Goal: Task Accomplishment & Management: Manage account settings

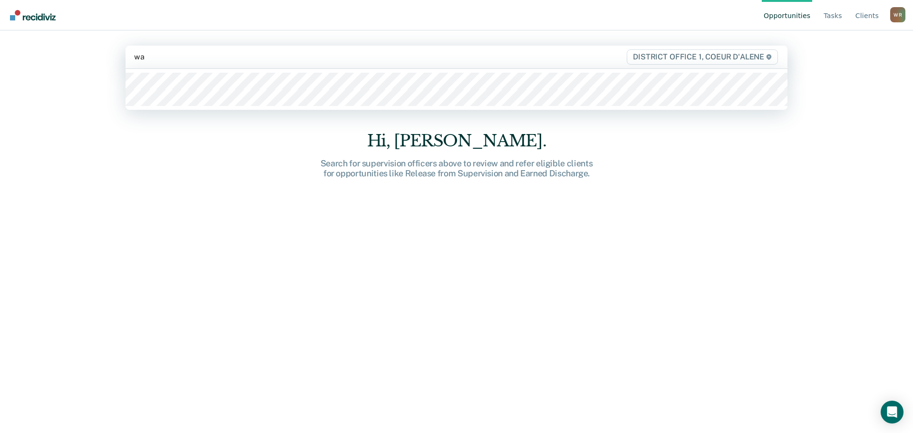
type input "wal"
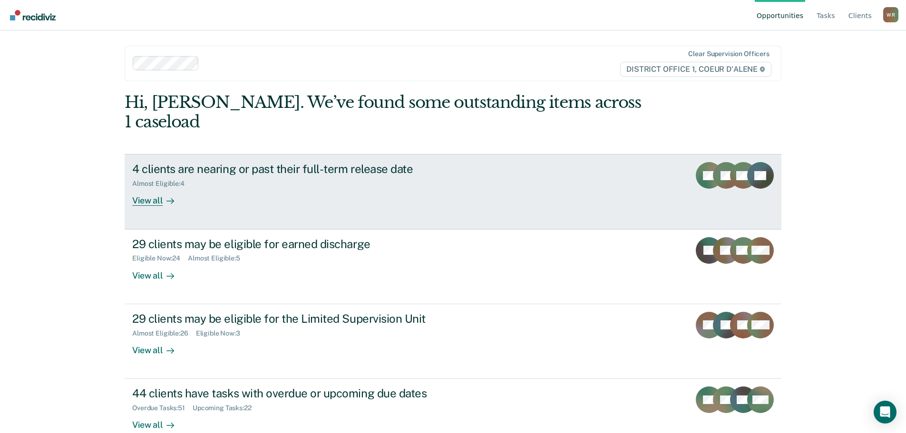
click at [455, 162] on div "4 clients are nearing or past their full-term release date" at bounding box center [299, 169] width 334 height 14
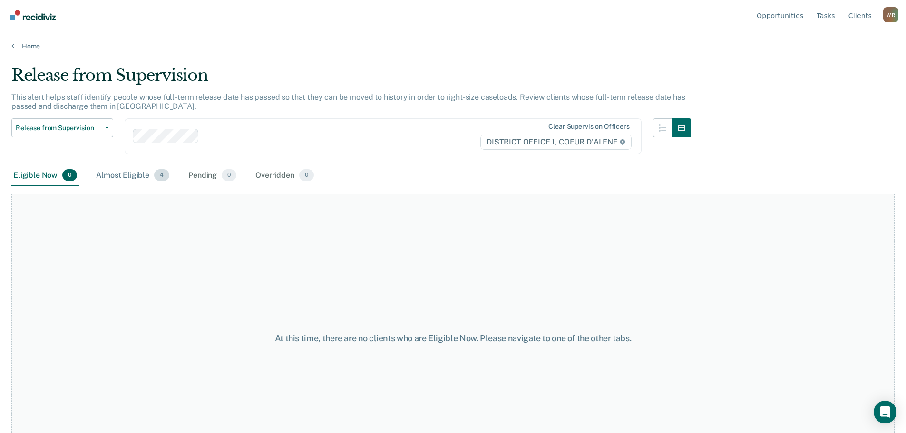
click at [157, 177] on span "4" at bounding box center [161, 175] width 15 height 12
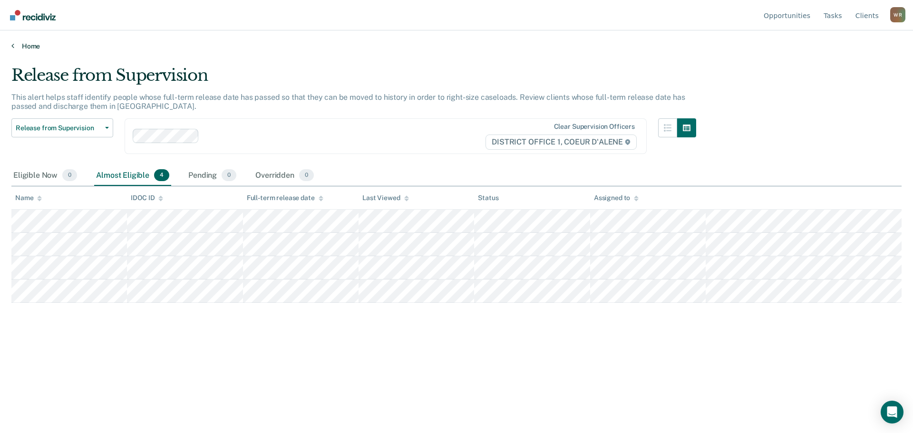
click at [17, 49] on link "Home" at bounding box center [456, 46] width 891 height 9
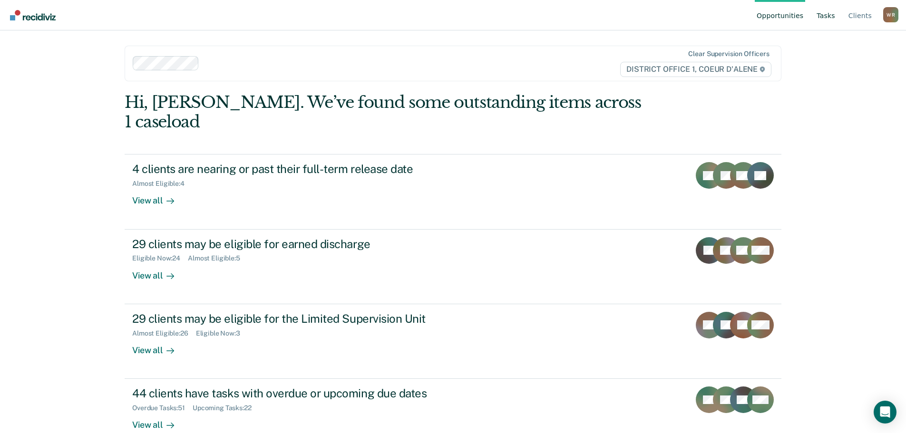
click at [833, 15] on link "Tasks" at bounding box center [826, 15] width 22 height 30
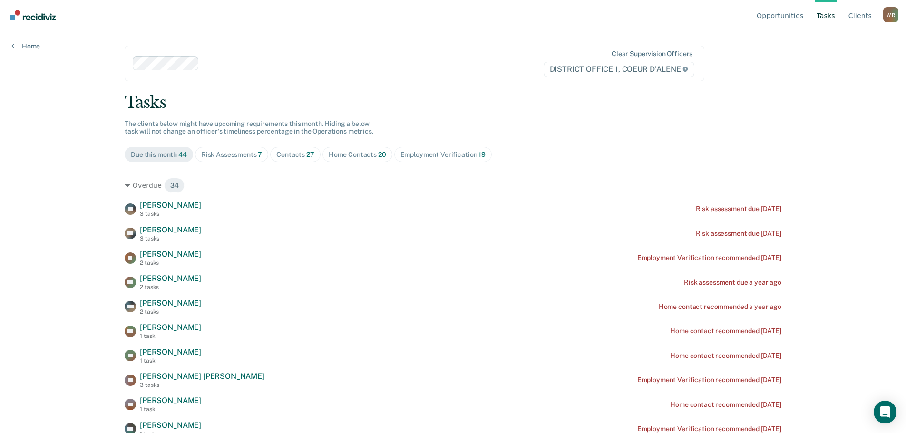
click at [297, 154] on div "Contacts 27" at bounding box center [295, 155] width 38 height 8
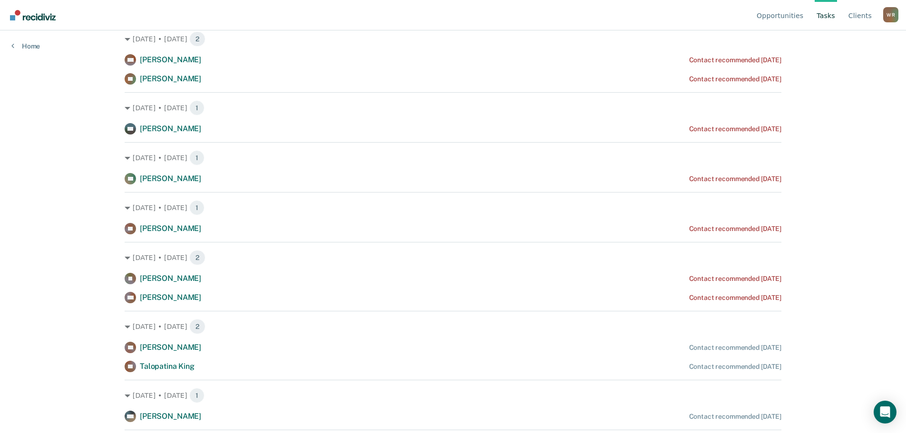
scroll to position [381, 0]
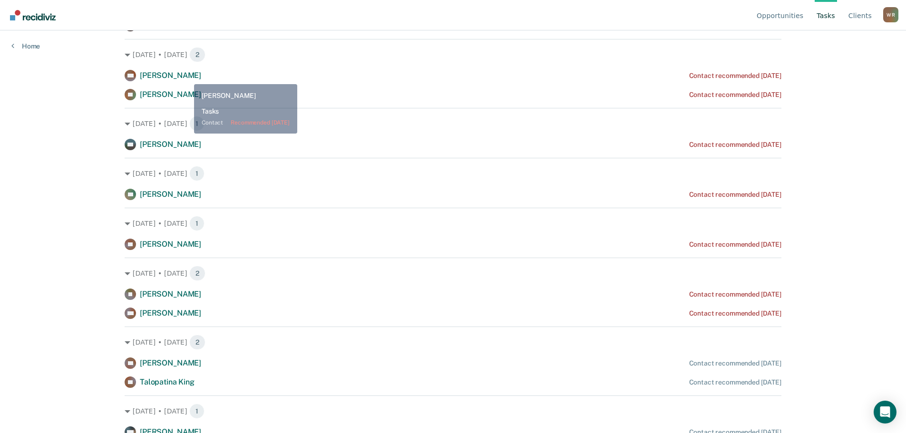
drag, startPoint x: 852, startPoint y: 0, endPoint x: 187, endPoint y: 77, distance: 669.5
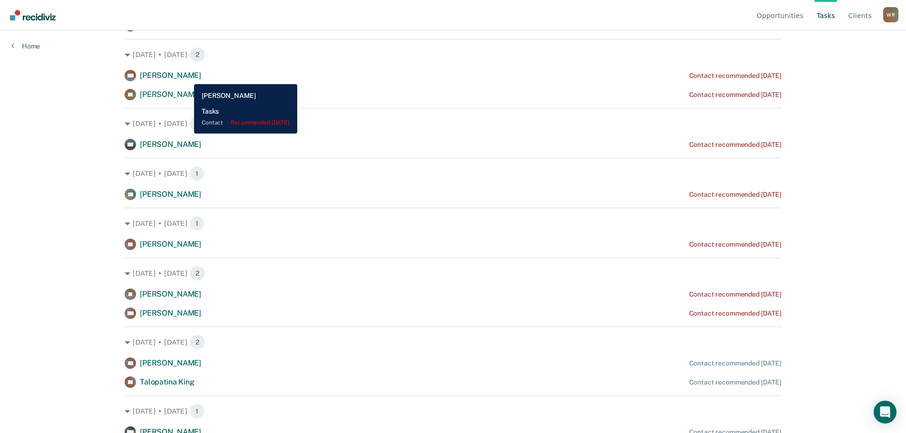
click at [187, 77] on span "[PERSON_NAME]" at bounding box center [170, 75] width 61 height 9
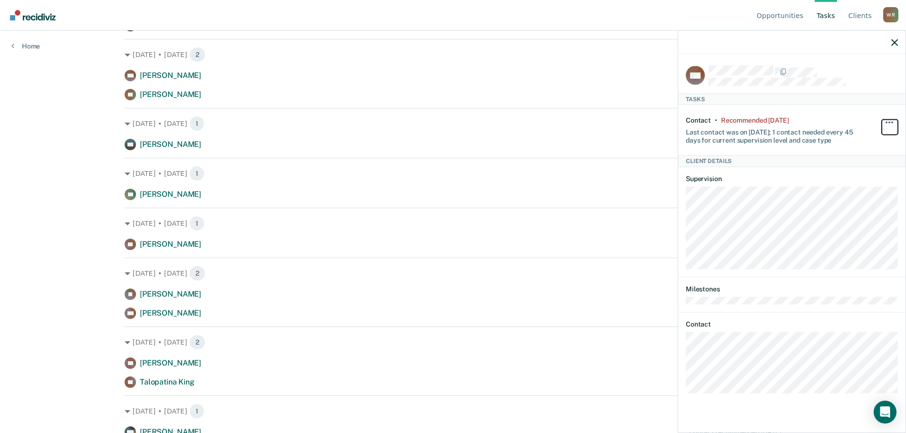
click at [887, 120] on button "button" at bounding box center [890, 126] width 16 height 15
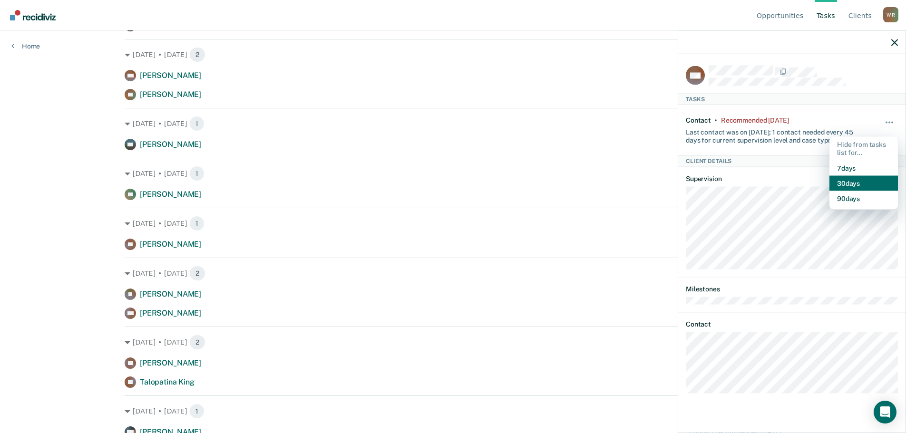
click at [856, 181] on button "30 days" at bounding box center [864, 183] width 69 height 15
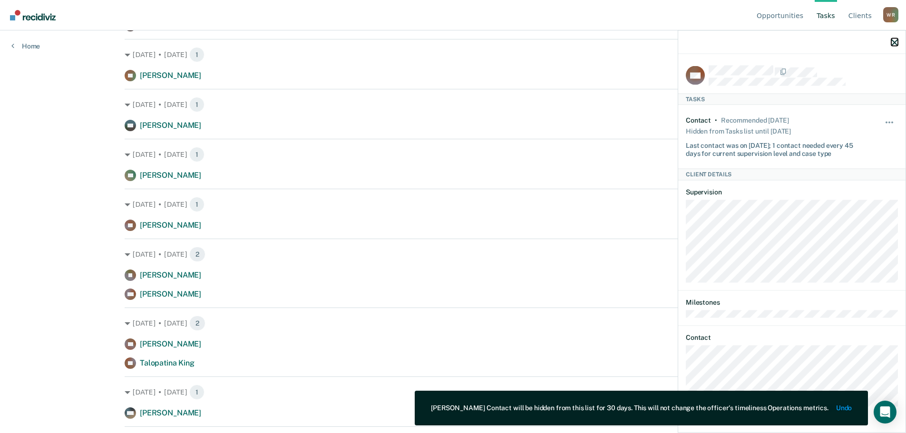
click at [894, 43] on icon "button" at bounding box center [895, 42] width 7 height 7
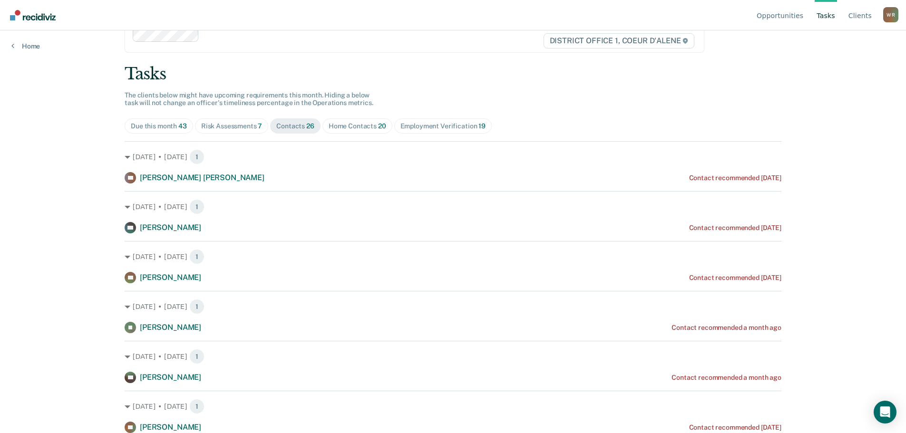
scroll to position [0, 0]
